Goal: Task Accomplishment & Management: Complete application form

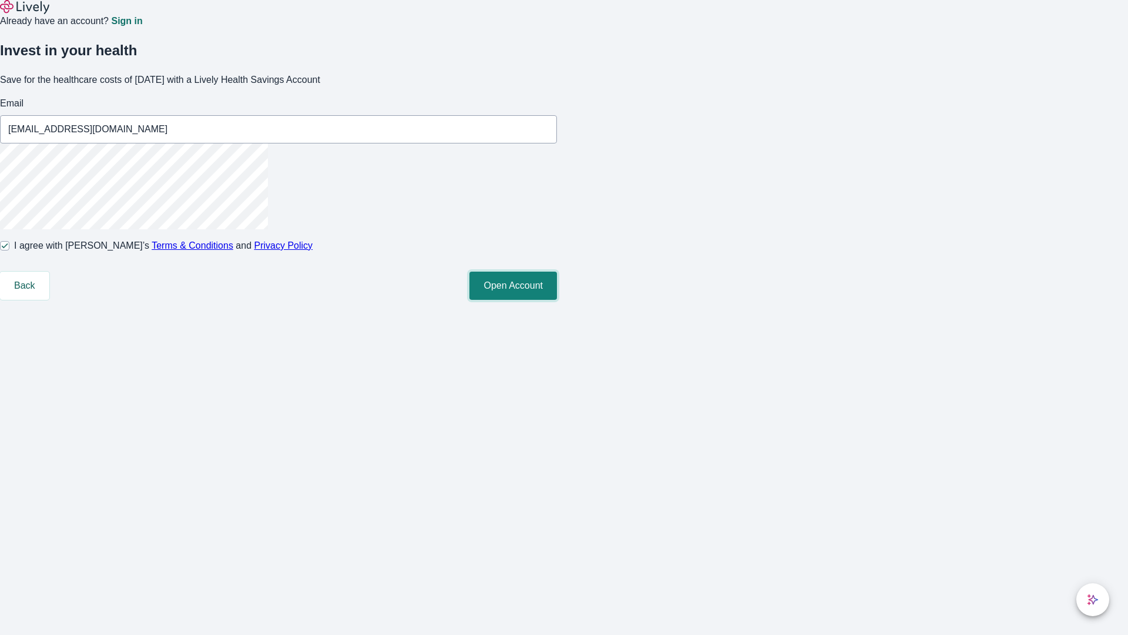
click at [557, 300] on button "Open Account" at bounding box center [513, 285] width 88 height 28
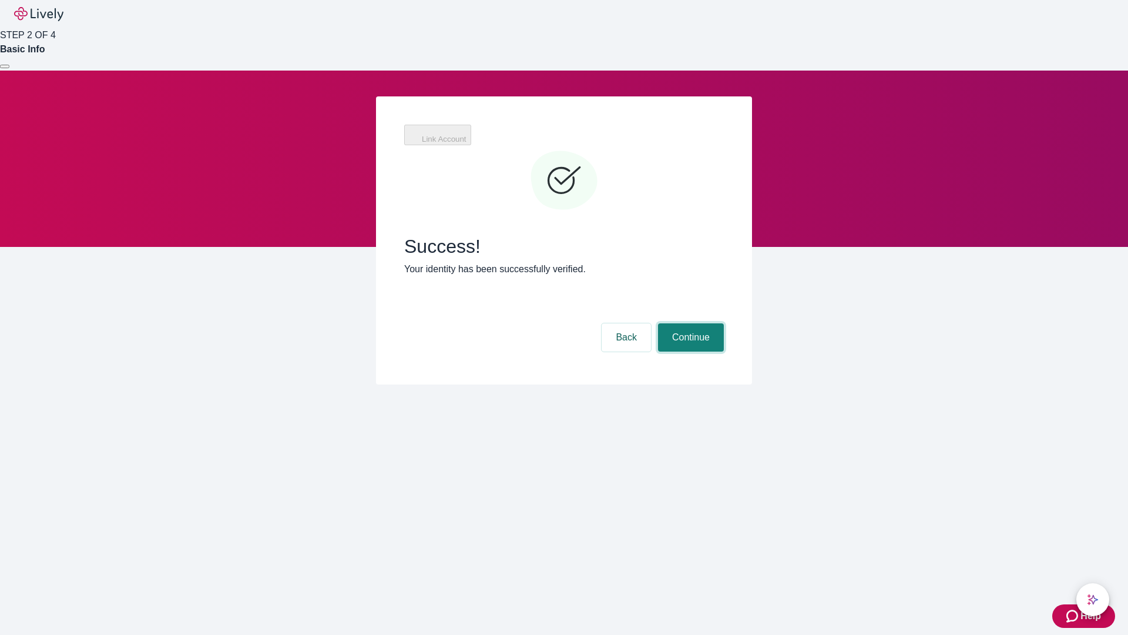
click at [689, 323] on button "Continue" at bounding box center [691, 337] width 66 height 28
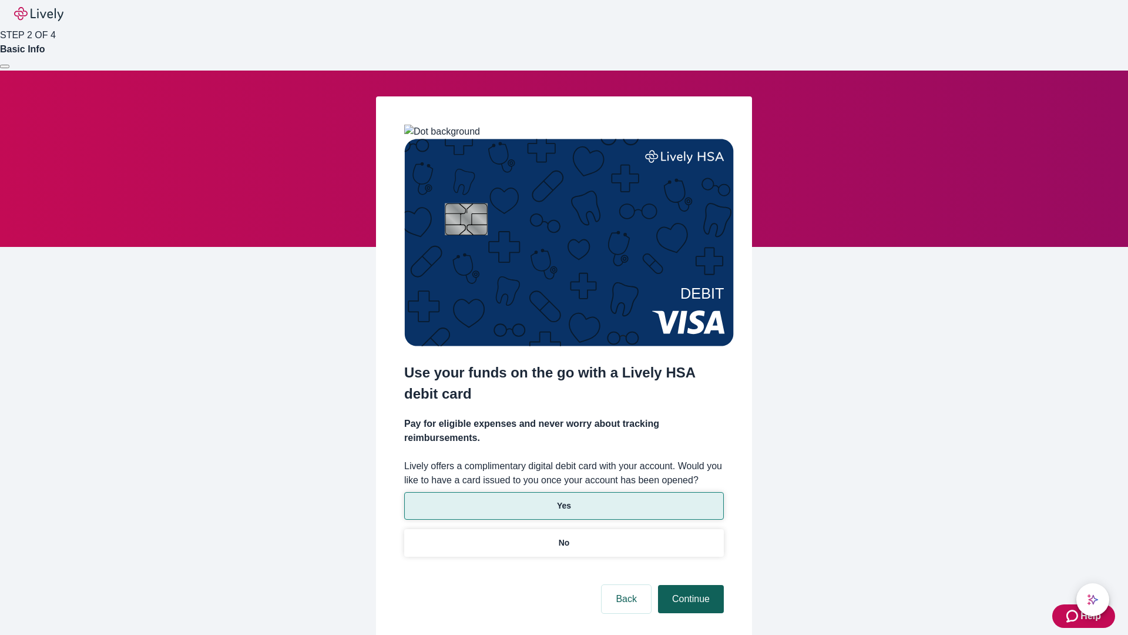
click at [563, 499] on p "Yes" at bounding box center [564, 505] width 14 height 12
click at [689, 585] on button "Continue" at bounding box center [691, 599] width 66 height 28
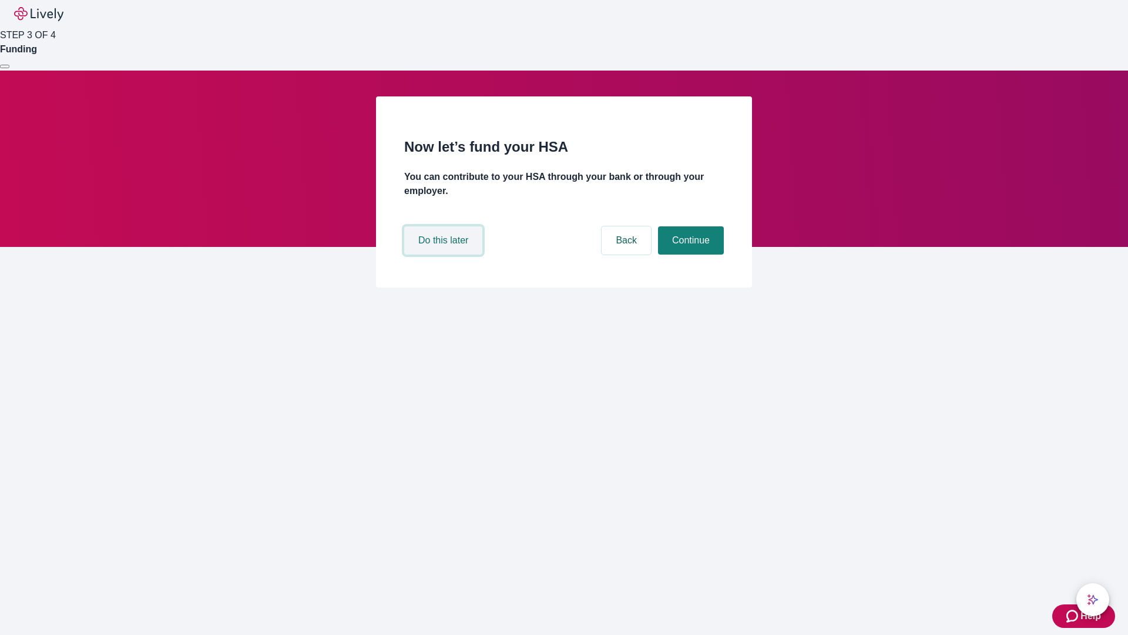
click at [445, 254] on button "Do this later" at bounding box center [443, 240] width 78 height 28
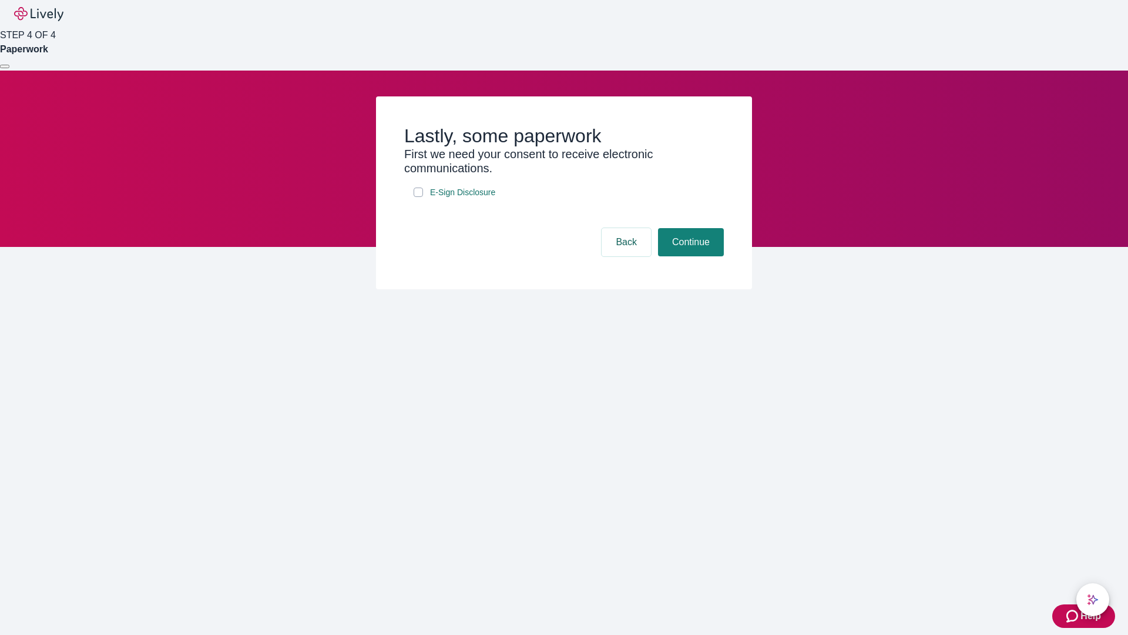
click at [418, 197] on input "E-Sign Disclosure" at bounding box center [418, 191] width 9 height 9
checkbox input "true"
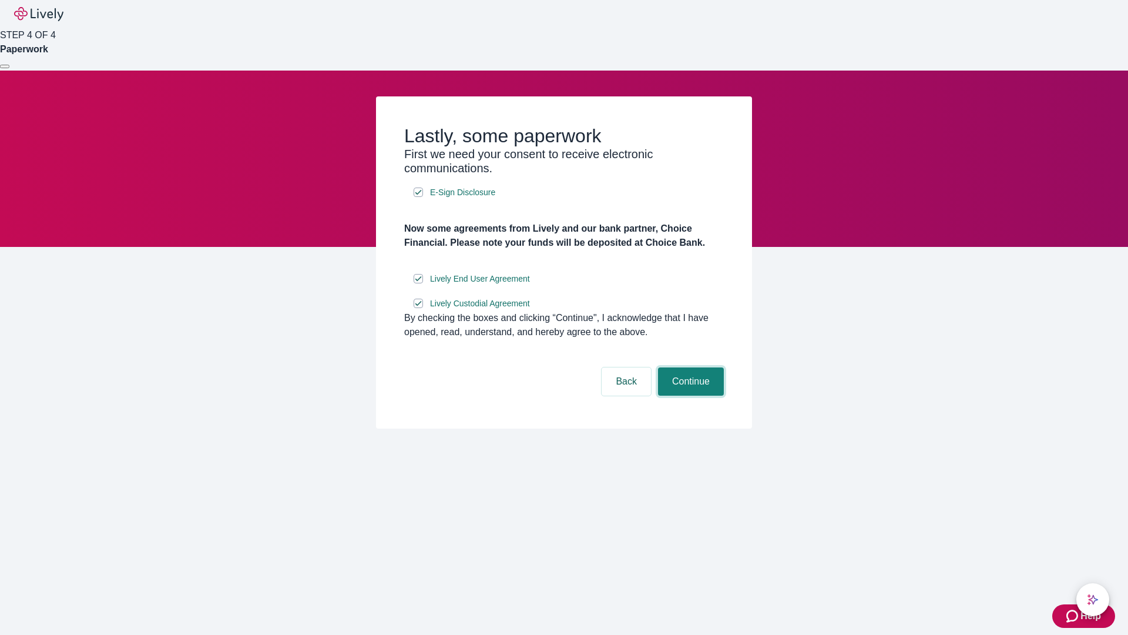
click at [689, 395] on button "Continue" at bounding box center [691, 381] width 66 height 28
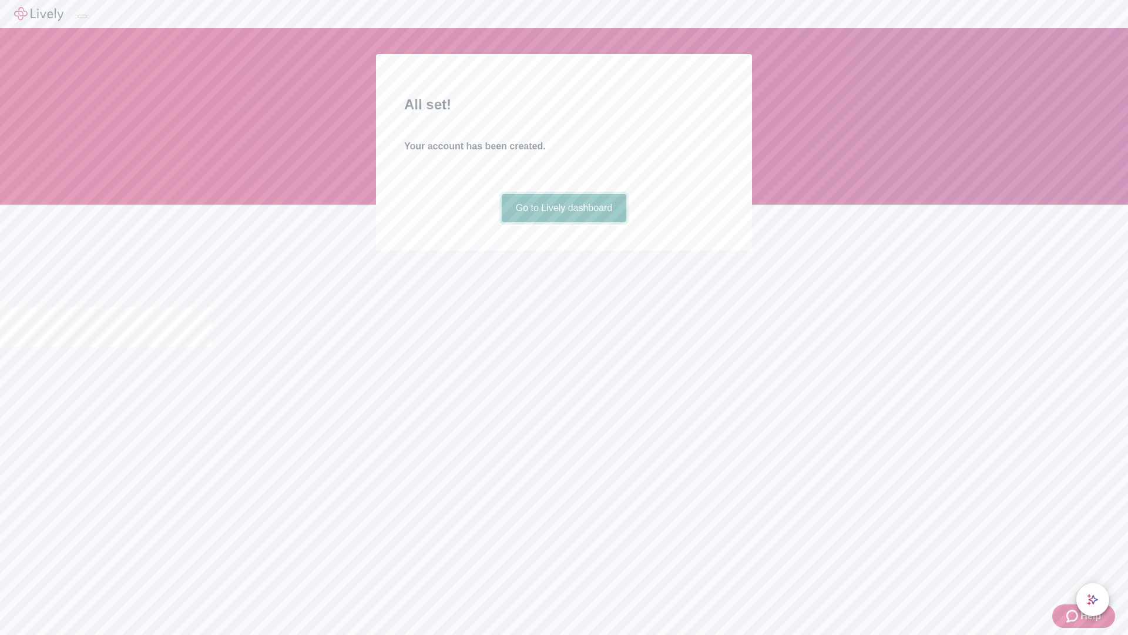
click at [563, 222] on link "Go to Lively dashboard" at bounding box center [564, 208] width 125 height 28
